Goal: Task Accomplishment & Management: Complete application form

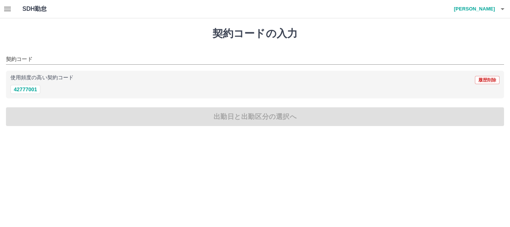
click at [500, 9] on icon "button" at bounding box center [502, 8] width 9 height 9
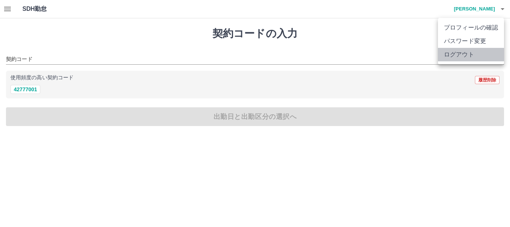
click at [469, 52] on li "ログアウト" at bounding box center [471, 54] width 66 height 13
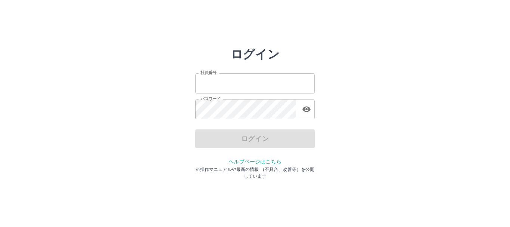
type input "*******"
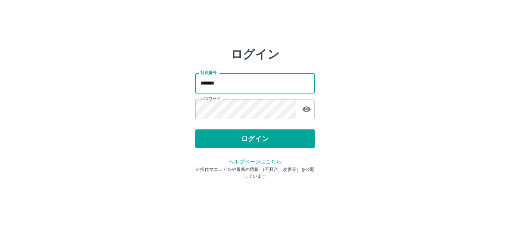
click at [257, 83] on input "*******" at bounding box center [255, 83] width 120 height 20
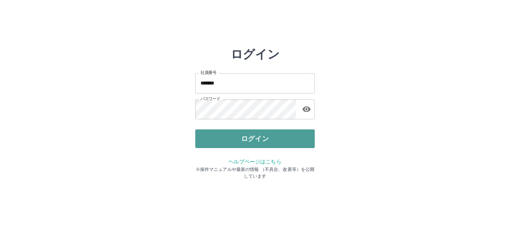
click at [255, 138] on button "ログイン" at bounding box center [255, 138] width 120 height 19
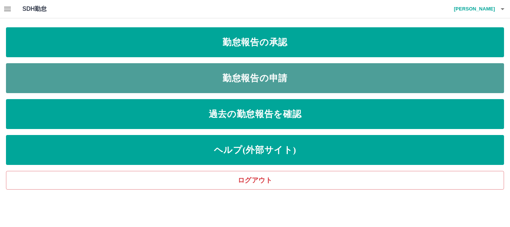
click at [170, 77] on link "勤怠報告の申請" at bounding box center [255, 78] width 498 height 30
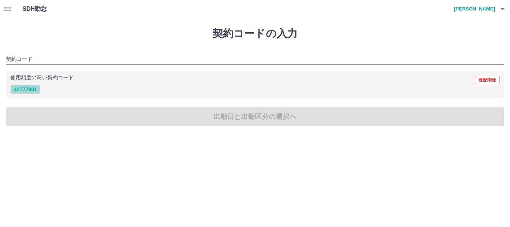
click at [32, 87] on button "42777001" at bounding box center [25, 89] width 30 height 9
type input "********"
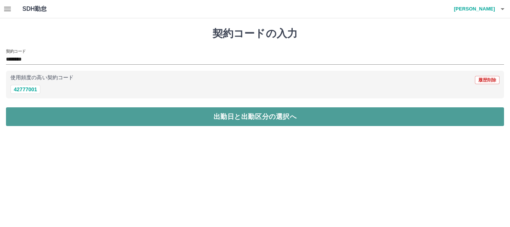
click at [114, 116] on button "出勤日と出勤区分の選択へ" at bounding box center [255, 116] width 498 height 19
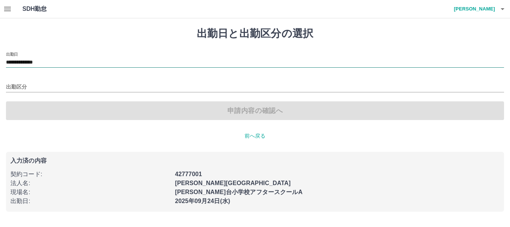
click at [78, 61] on input "**********" at bounding box center [255, 62] width 498 height 9
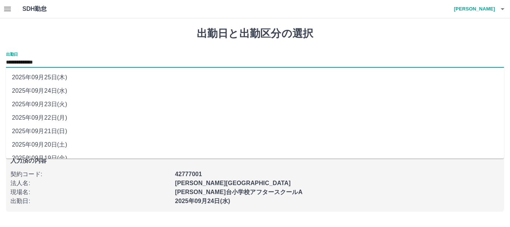
click at [83, 115] on li "2025年09月22日(月)" at bounding box center [255, 117] width 498 height 13
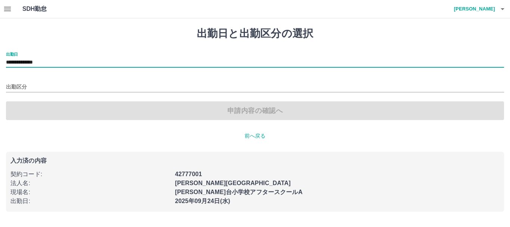
type input "**********"
click at [83, 81] on div "出勤区分" at bounding box center [255, 85] width 498 height 16
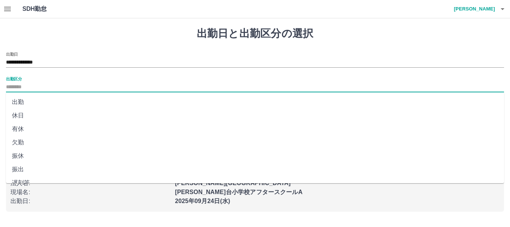
click at [83, 83] on input "出勤区分" at bounding box center [255, 87] width 498 height 9
click at [80, 103] on li "出勤" at bounding box center [255, 101] width 498 height 13
type input "**"
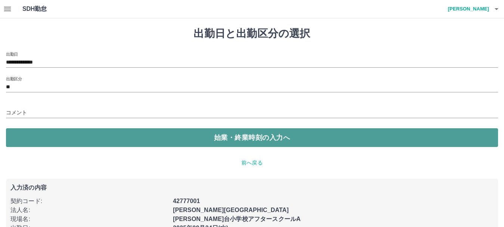
click at [95, 136] on button "始業・終業時刻の入力へ" at bounding box center [252, 137] width 492 height 19
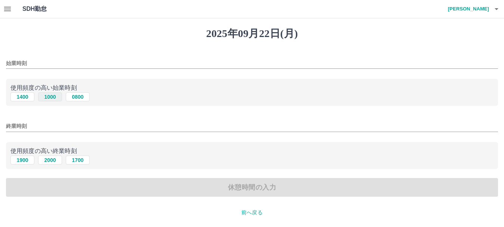
click at [52, 98] on button "1000" at bounding box center [50, 96] width 24 height 9
type input "****"
click at [23, 158] on button "1900" at bounding box center [22, 159] width 24 height 9
type input "****"
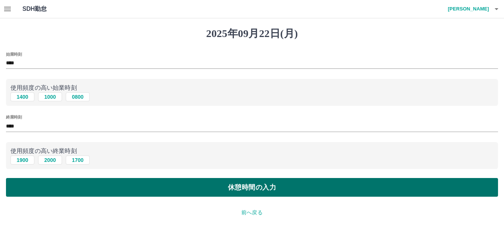
click at [129, 188] on button "休憩時間の入力" at bounding box center [252, 187] width 492 height 19
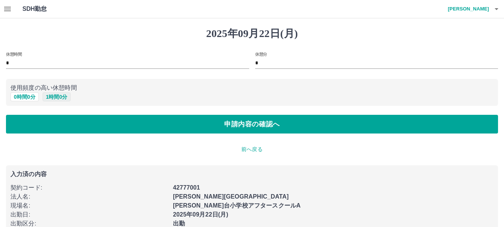
click at [57, 100] on button "1 時間 0 分" at bounding box center [57, 96] width 28 height 9
type input "*"
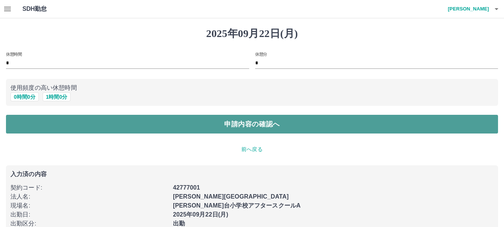
click at [129, 122] on button "申請内容の確認へ" at bounding box center [252, 124] width 492 height 19
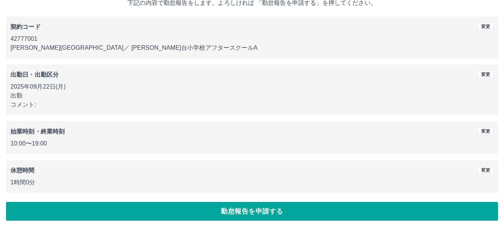
scroll to position [53, 0]
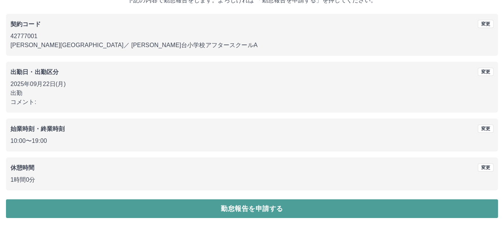
click at [305, 207] on button "勤怠報告を申請する" at bounding box center [252, 208] width 492 height 19
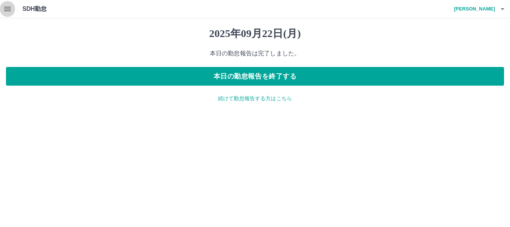
click at [2, 10] on button "button" at bounding box center [7, 9] width 15 height 18
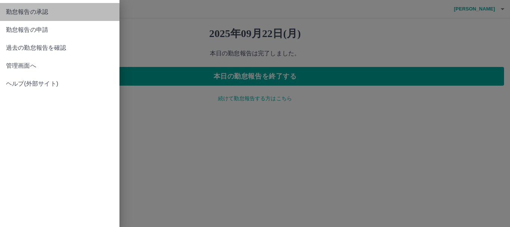
click at [41, 15] on span "勤怠報告の承認" at bounding box center [60, 11] width 108 height 9
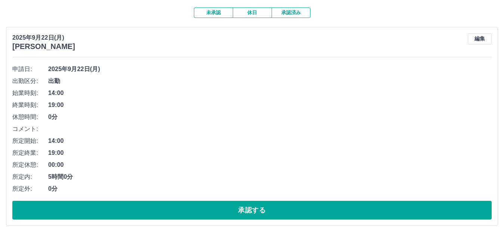
scroll to position [75, 0]
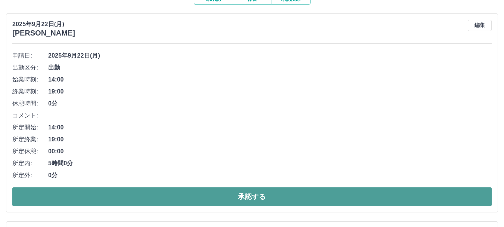
click at [383, 192] on button "承認する" at bounding box center [251, 196] width 479 height 19
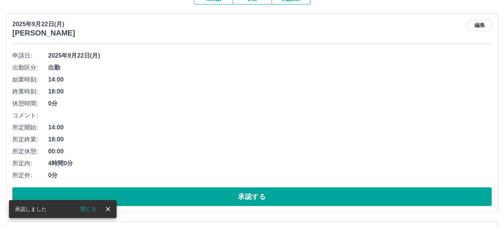
click at [383, 192] on button "承認する" at bounding box center [251, 196] width 479 height 19
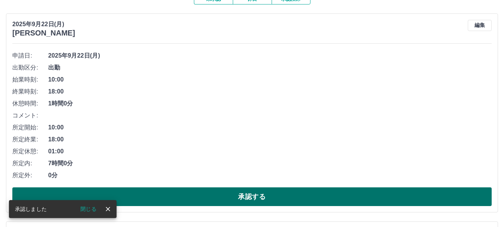
click at [383, 192] on button "承認する" at bounding box center [251, 196] width 479 height 19
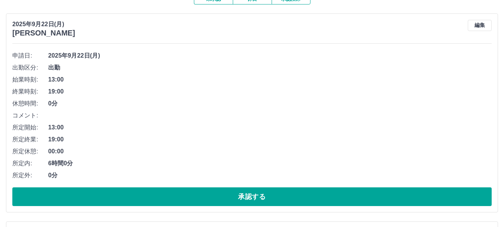
click at [383, 192] on button "承認する" at bounding box center [251, 196] width 479 height 19
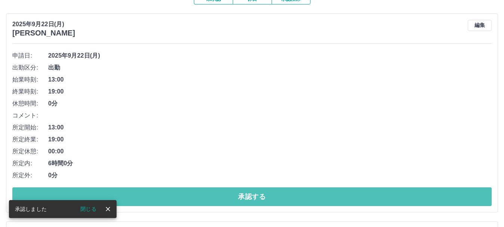
click at [383, 192] on button "承認する" at bounding box center [251, 196] width 479 height 19
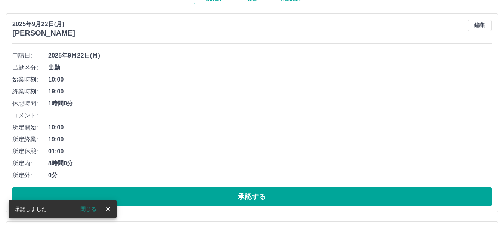
click at [383, 192] on button "承認する" at bounding box center [251, 196] width 479 height 19
click at [383, 193] on button "承認する" at bounding box center [251, 196] width 479 height 19
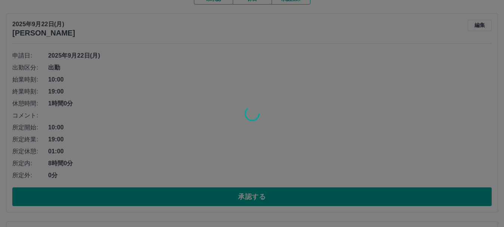
scroll to position [70, 0]
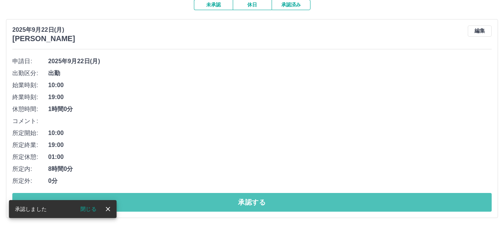
click at [383, 193] on button "承認する" at bounding box center [251, 202] width 479 height 19
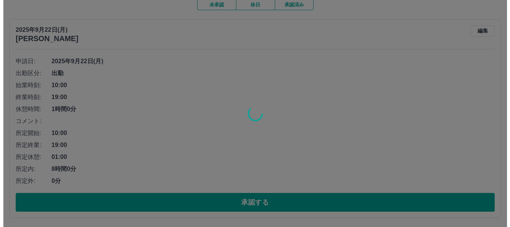
scroll to position [0, 0]
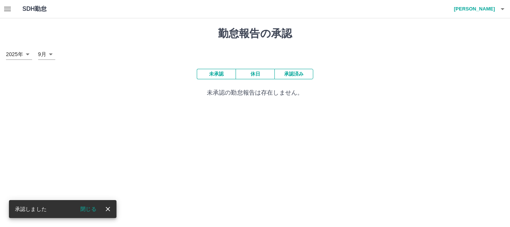
click at [503, 10] on icon "button" at bounding box center [502, 8] width 9 height 9
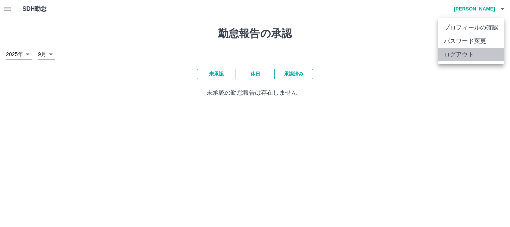
click at [470, 52] on li "ログアウト" at bounding box center [471, 54] width 66 height 13
